Goal: Navigation & Orientation: Understand site structure

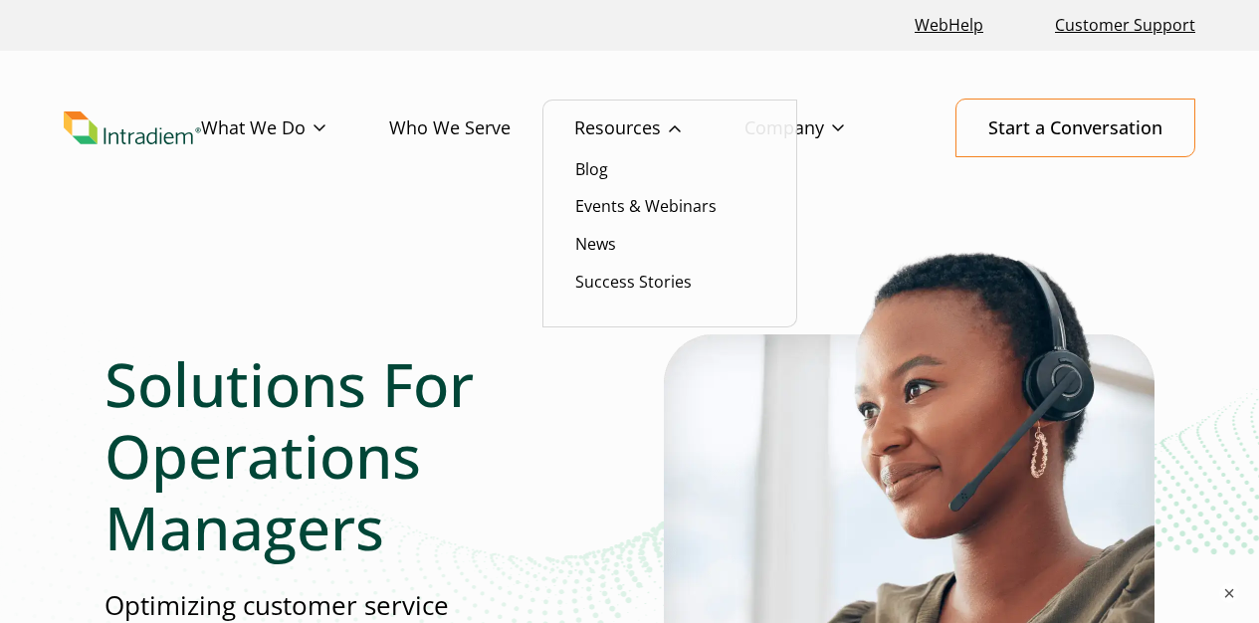
click at [606, 154] on link "Resources" at bounding box center [659, 129] width 170 height 58
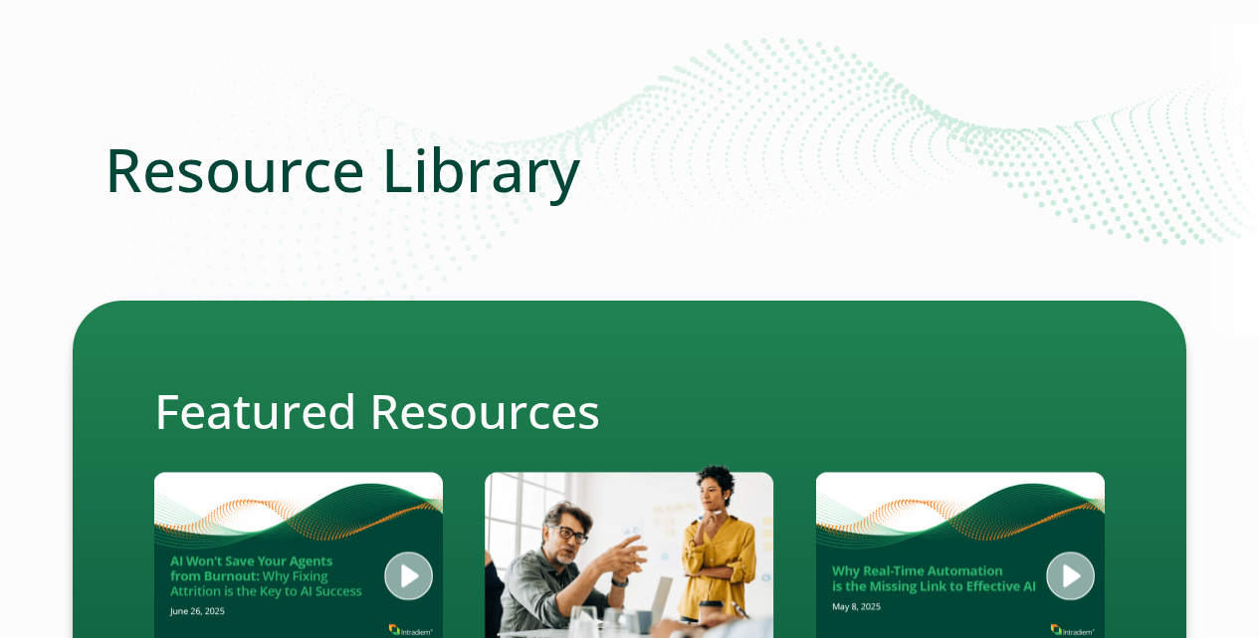
scroll to position [83, 0]
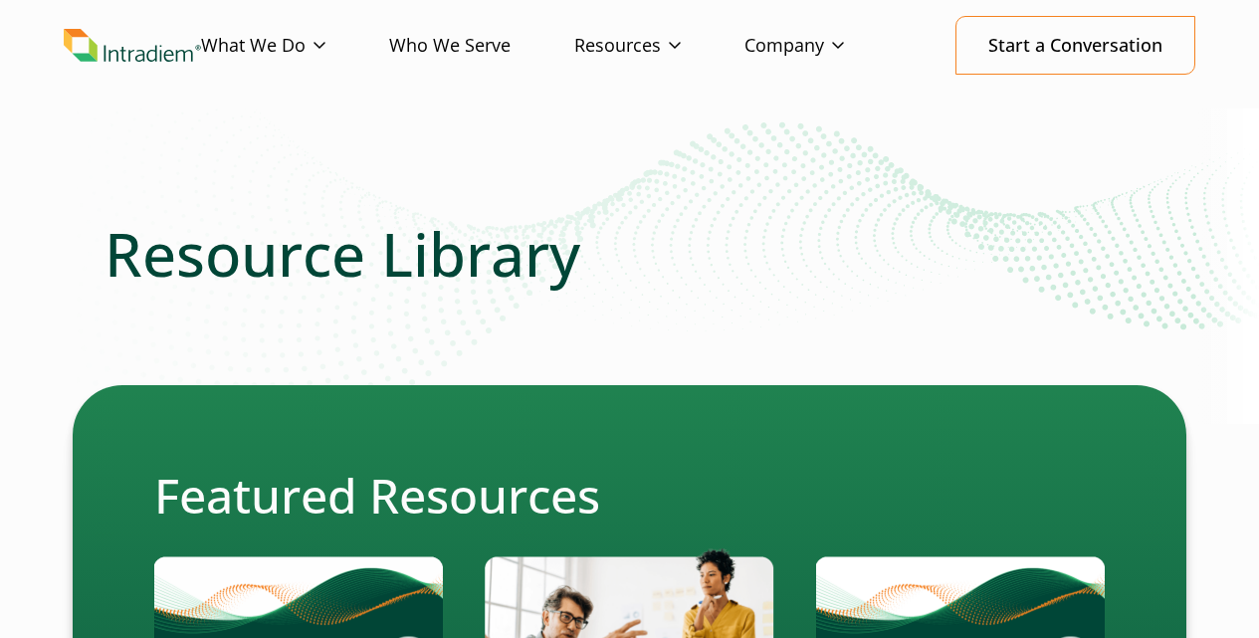
click at [94, 47] on img "Link to homepage of Intradiem" at bounding box center [132, 46] width 137 height 34
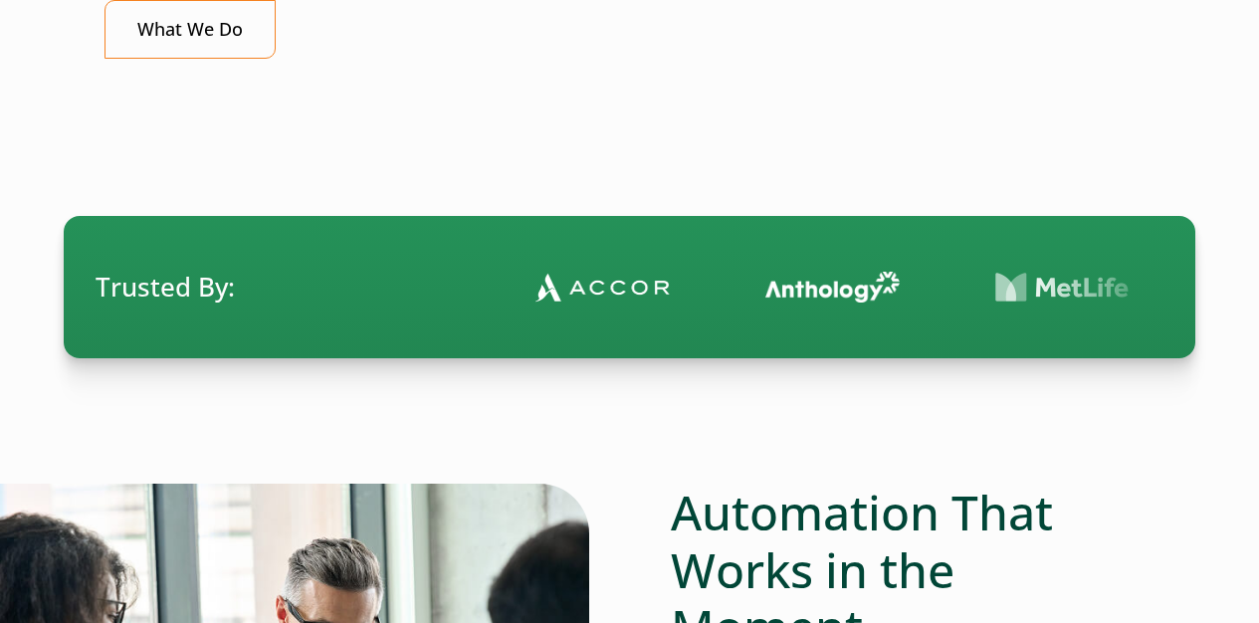
scroll to position [1327, 0]
